Goal: Check status

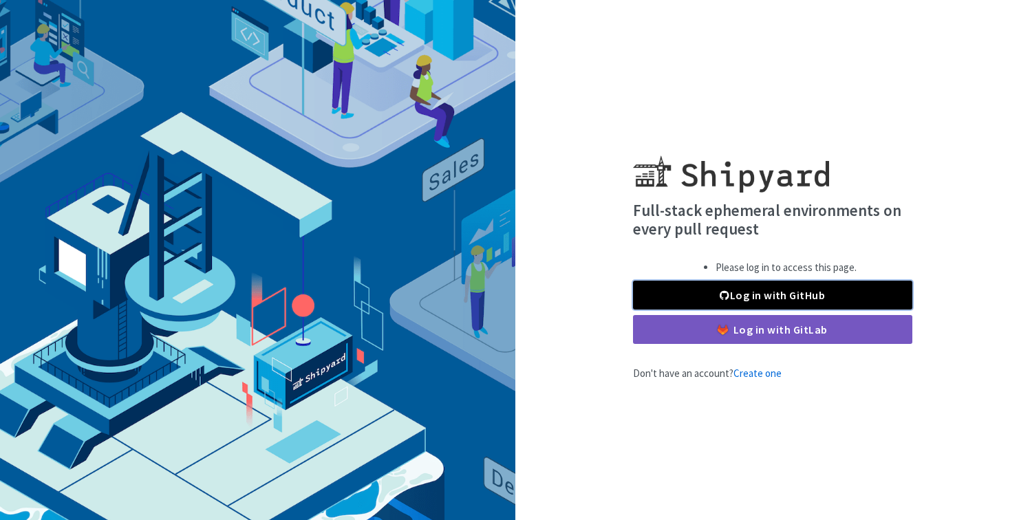
click at [734, 299] on link "Log in with GitHub" at bounding box center [772, 295] width 279 height 29
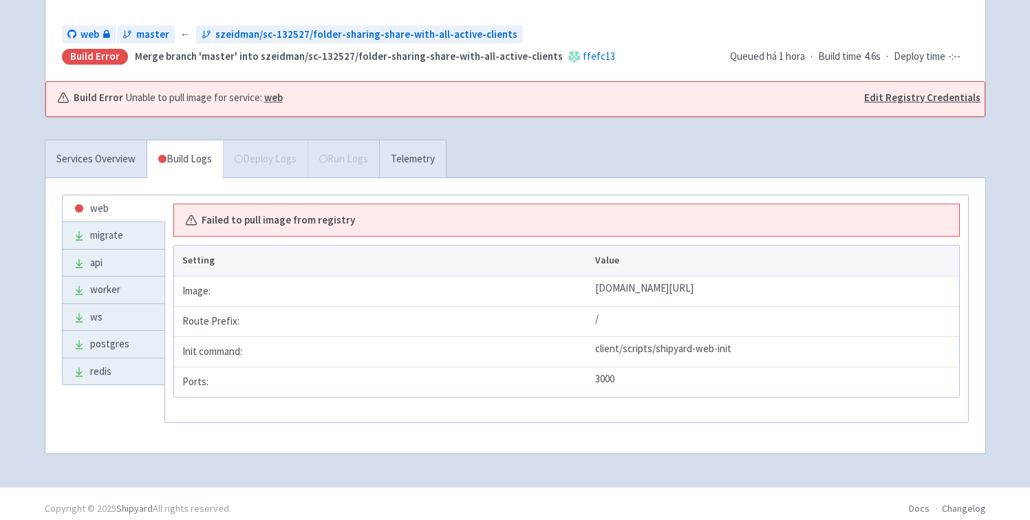
scroll to position [167, 0]
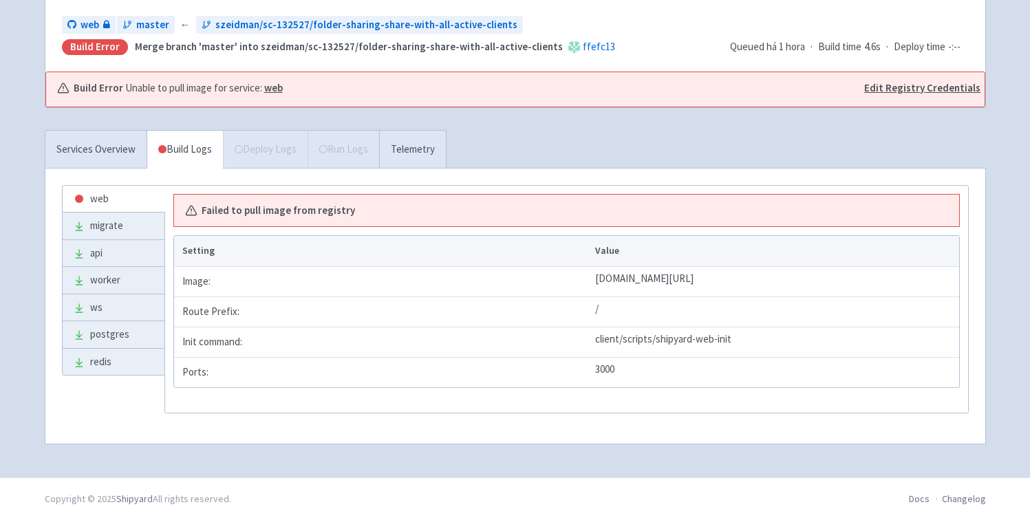
click at [364, 149] on div "Services Overview Build Logs Deploy Logs Run Logs Telemetry" at bounding box center [246, 149] width 402 height 38
click at [257, 155] on div "Services Overview Build Logs Deploy Logs Run Logs Telemetry" at bounding box center [246, 149] width 402 height 38
click at [416, 154] on link "Telemetry" at bounding box center [412, 150] width 67 height 38
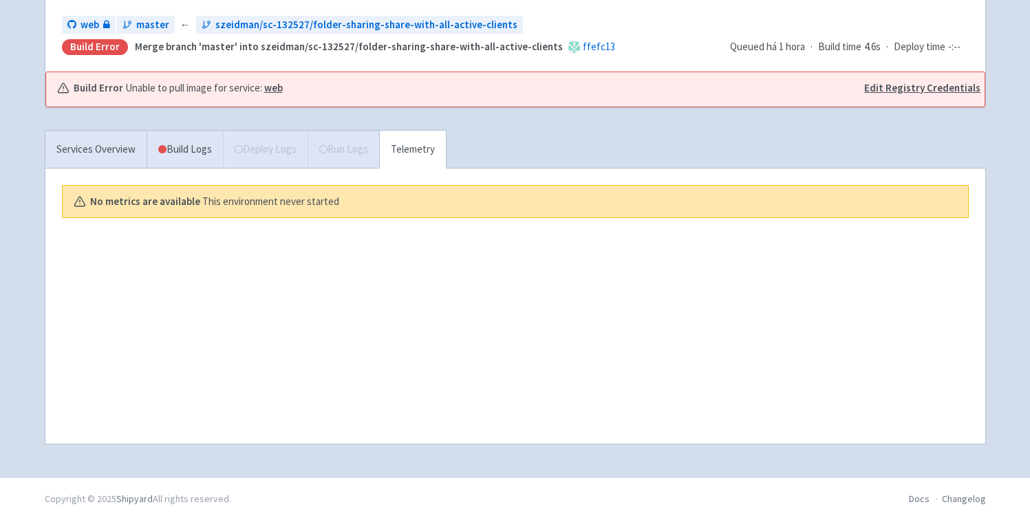
click at [360, 153] on div "Services Overview Build Logs Deploy Logs Run Logs Telemetry" at bounding box center [246, 149] width 402 height 38
click at [189, 149] on link "Build Logs" at bounding box center [185, 150] width 76 height 38
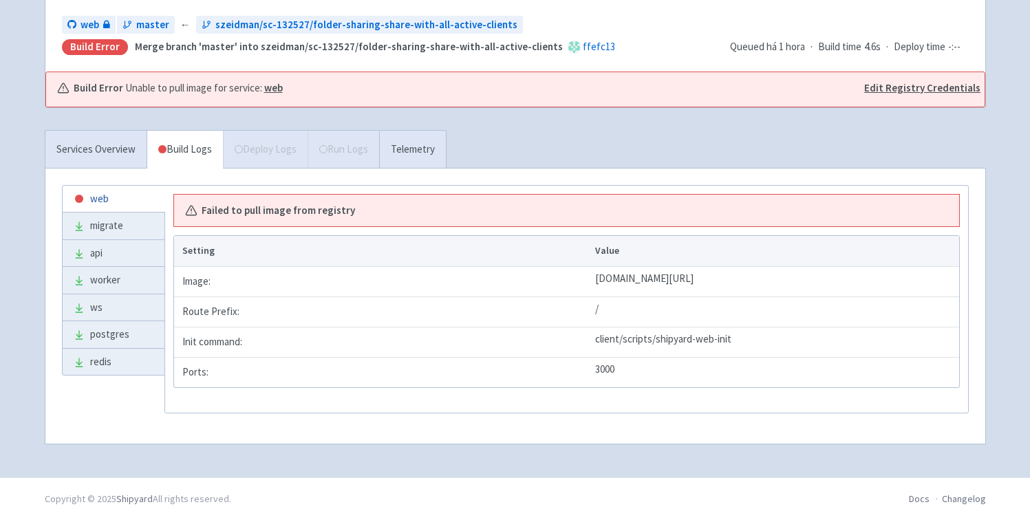
click at [113, 198] on link "web" at bounding box center [114, 199] width 102 height 27
click at [258, 25] on span "szeidman/sc-132527/folder-sharing-share-with-all-active-clients" at bounding box center [366, 25] width 302 height 16
click at [107, 249] on link "api" at bounding box center [114, 253] width 102 height 27
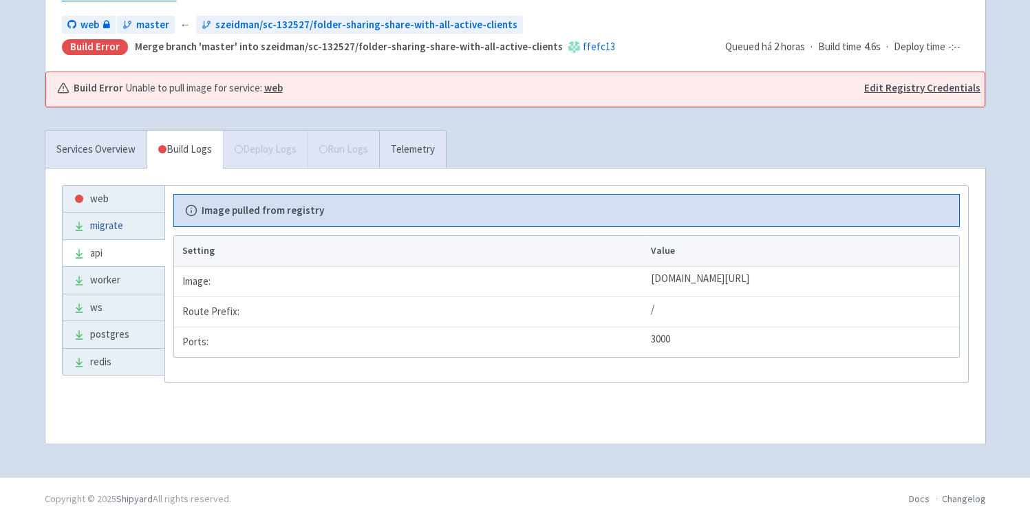
click at [118, 234] on link "migrate" at bounding box center [114, 226] width 102 height 27
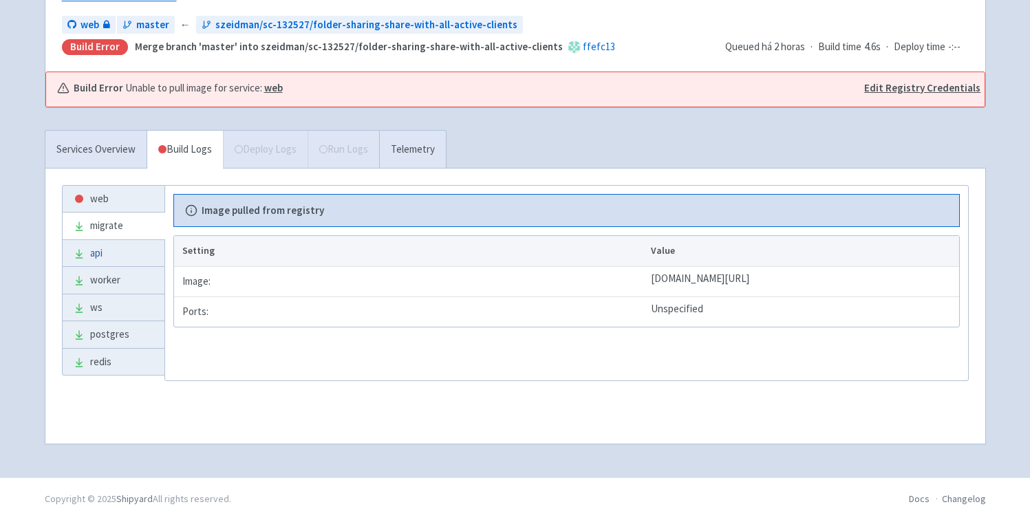
drag, startPoint x: 124, startPoint y: 277, endPoint x: 123, endPoint y: 264, distance: 13.1
click at [124, 278] on link "worker" at bounding box center [114, 280] width 102 height 27
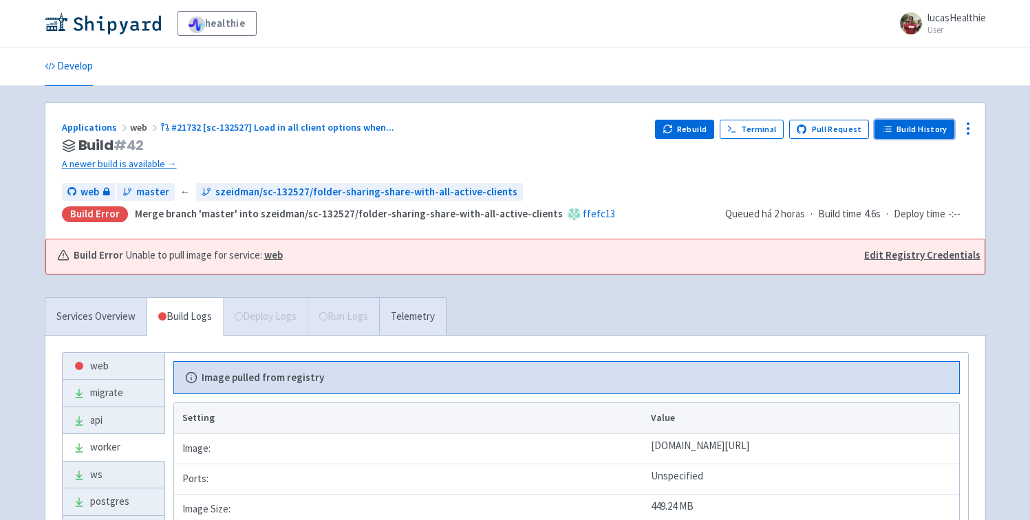
click at [915, 124] on link "Build History" at bounding box center [914, 129] width 80 height 19
